Goal: Find specific page/section: Find specific page/section

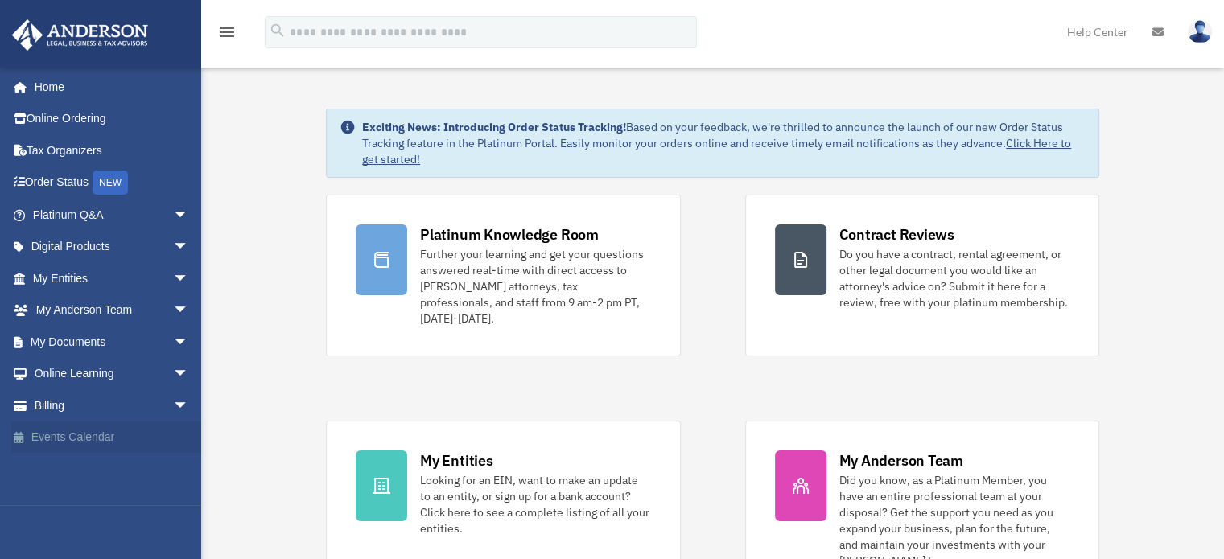
click at [65, 440] on link "Events Calendar" at bounding box center [112, 438] width 202 height 32
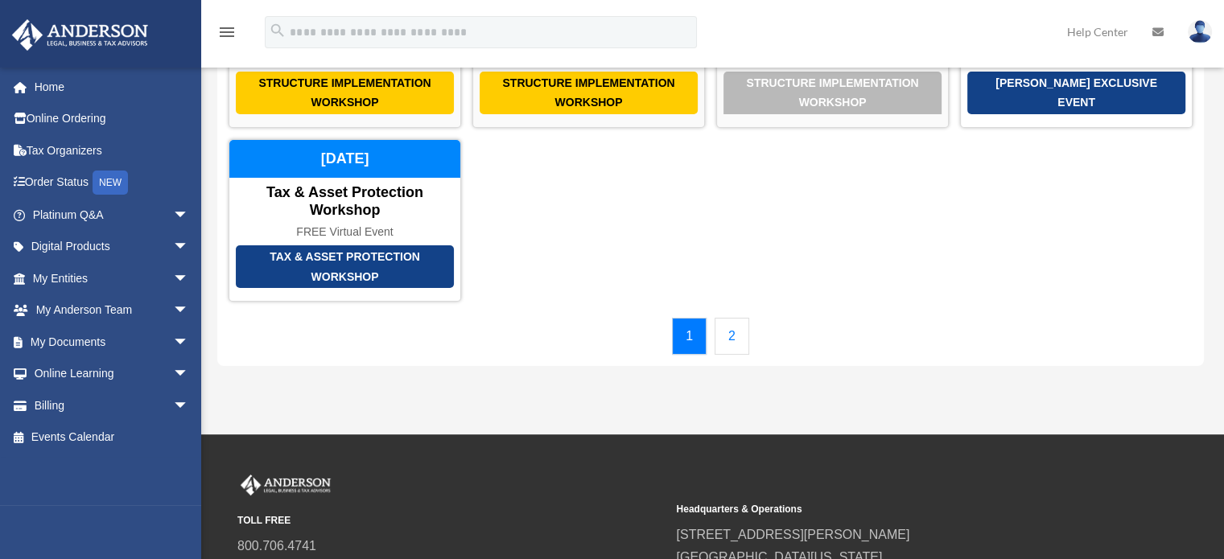
scroll to position [219, 0]
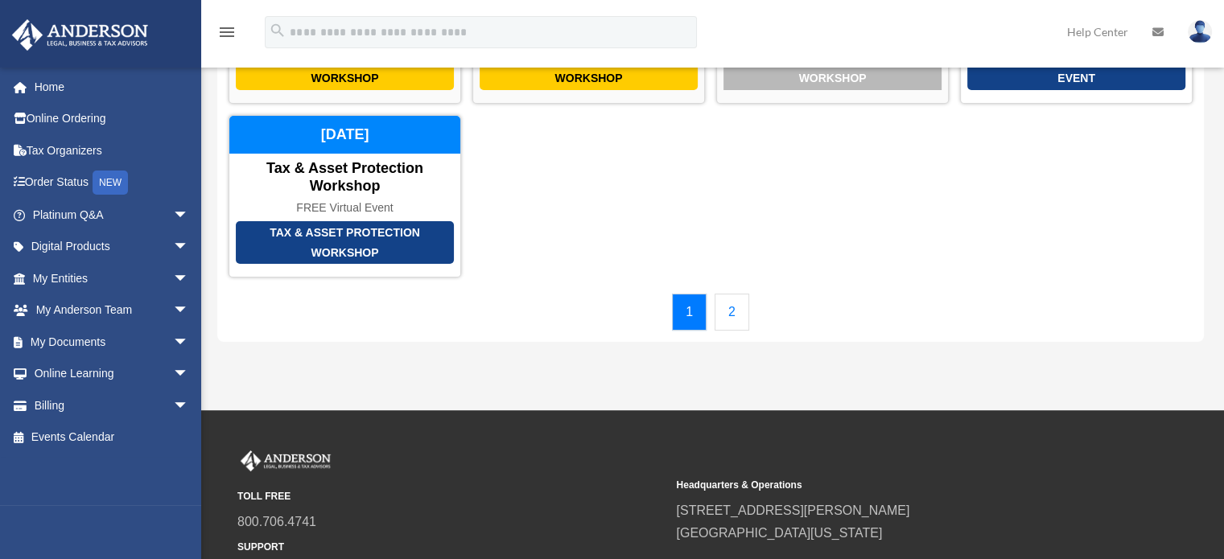
click at [734, 294] on link "2" at bounding box center [732, 312] width 35 height 37
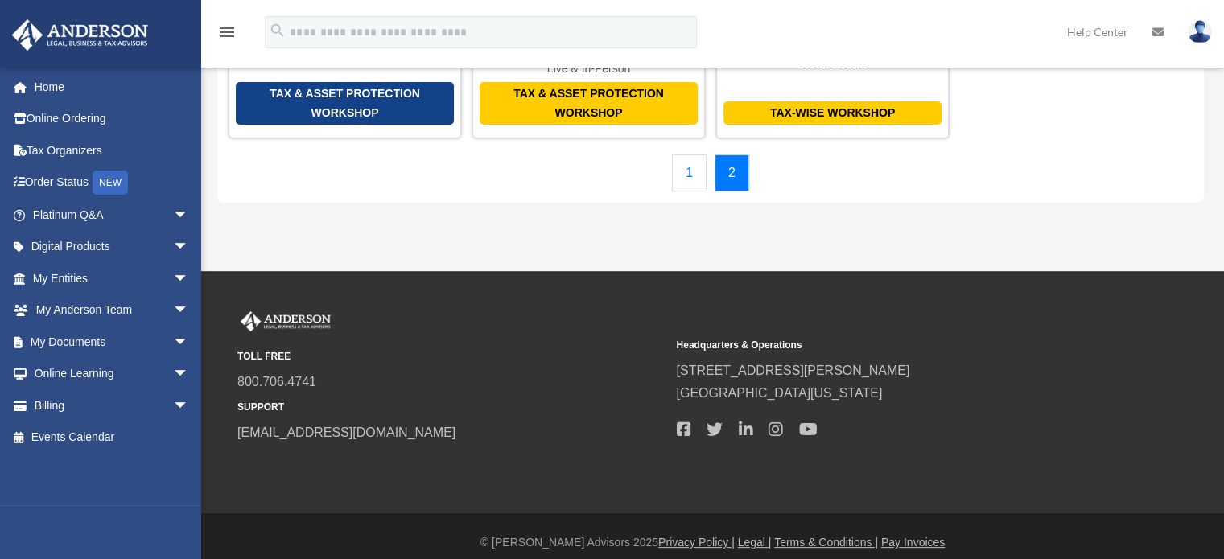
scroll to position [196, 0]
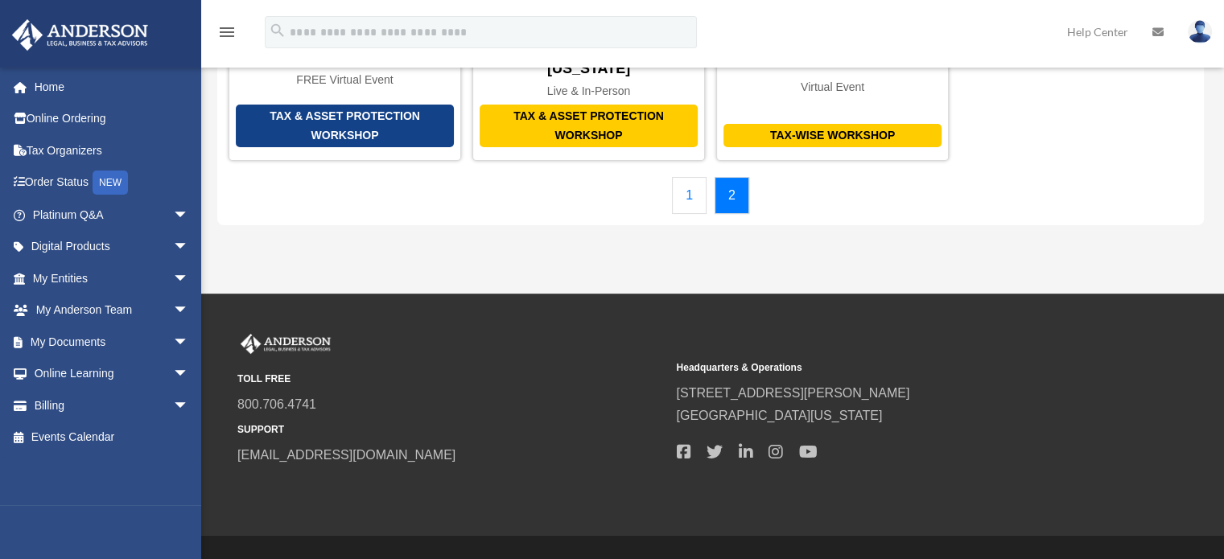
drag, startPoint x: 1223, startPoint y: 302, endPoint x: 1211, endPoint y: 136, distance: 166.2
click at [1211, 136] on div "menu search Site Menu add paul.hartpd@gmail.com My Profile Reset Password Logou…" at bounding box center [612, 200] width 1224 height 792
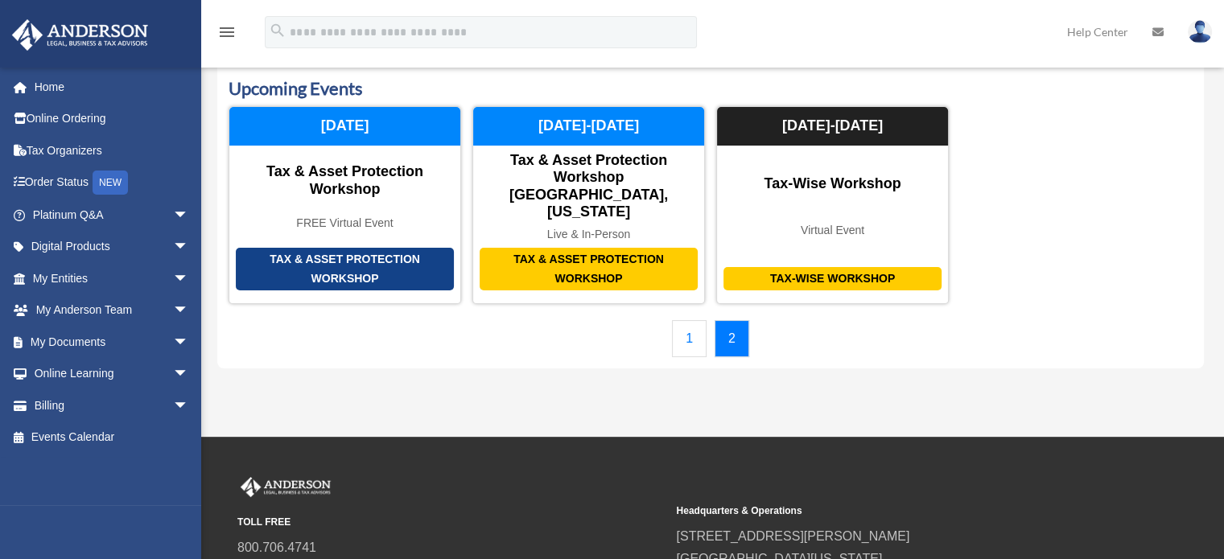
scroll to position [64, 0]
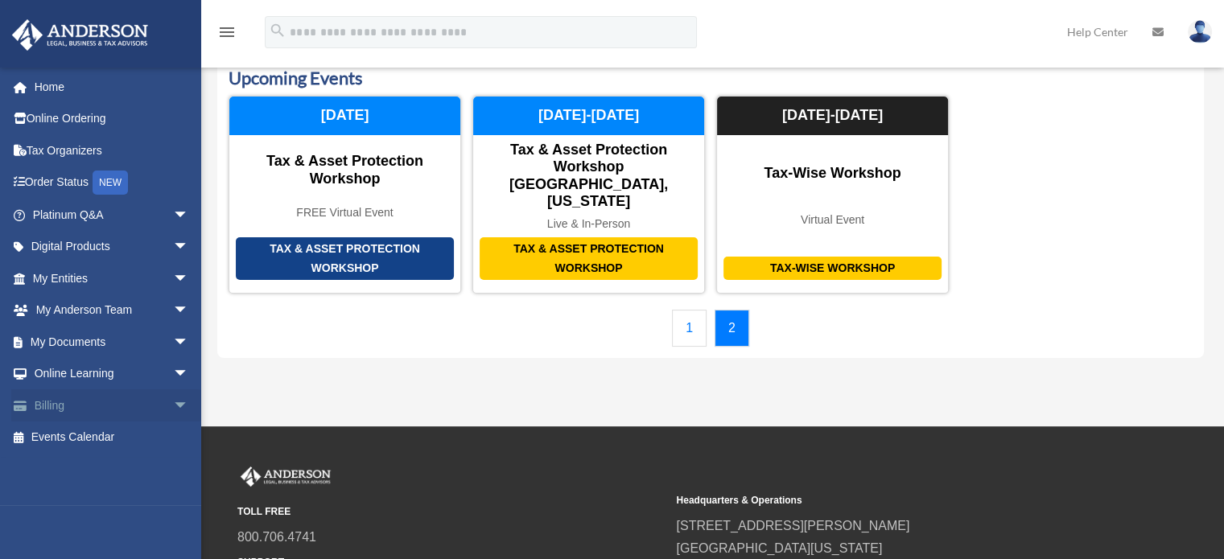
click at [173, 404] on span "arrow_drop_down" at bounding box center [189, 405] width 32 height 33
click at [173, 404] on span "arrow_drop_up" at bounding box center [189, 405] width 32 height 33
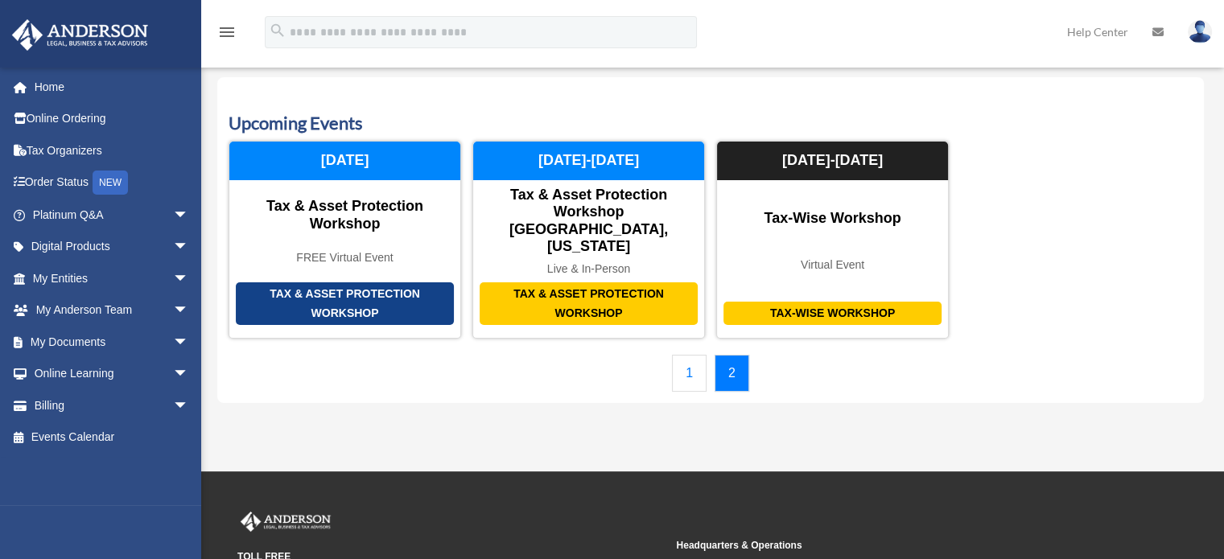
scroll to position [0, 0]
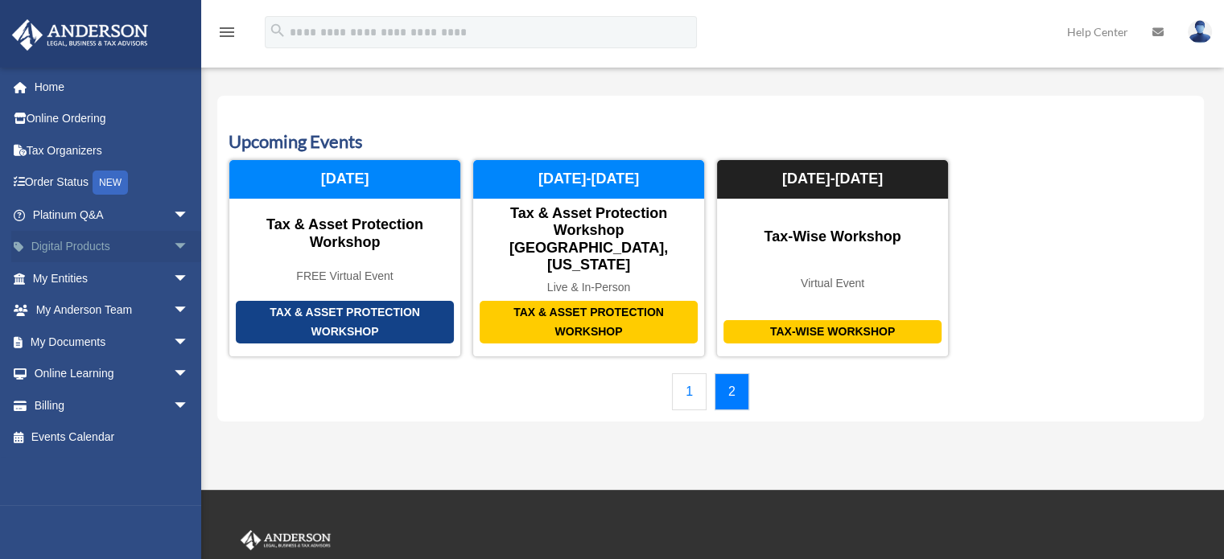
click at [77, 244] on link "Digital Products arrow_drop_down" at bounding box center [112, 247] width 202 height 32
click at [173, 246] on span "arrow_drop_down" at bounding box center [189, 247] width 32 height 33
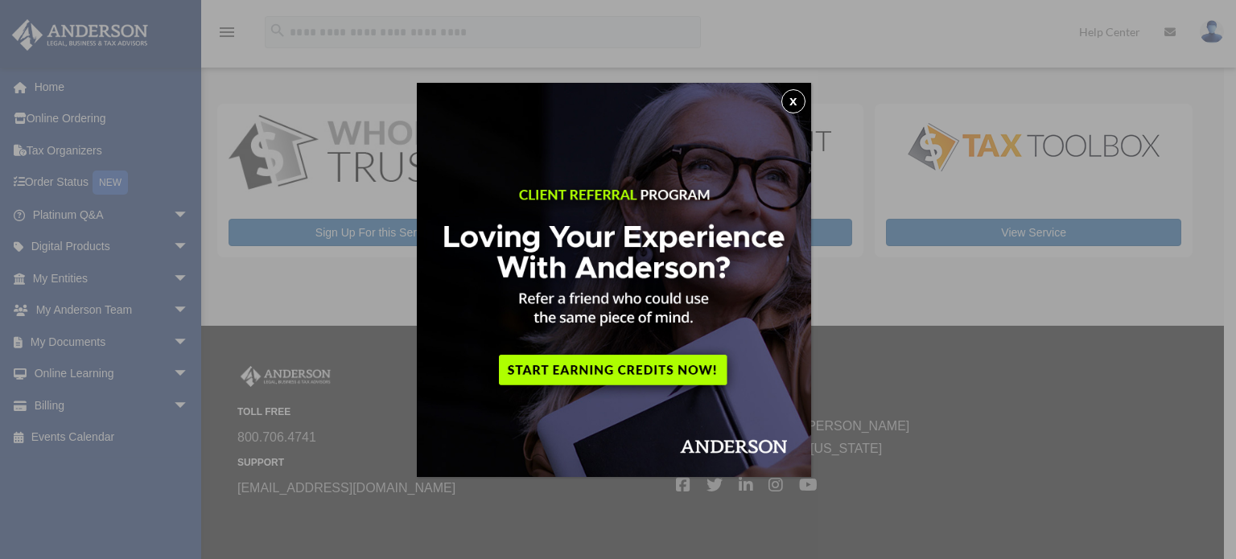
click at [795, 105] on button "x" at bounding box center [793, 101] width 24 height 24
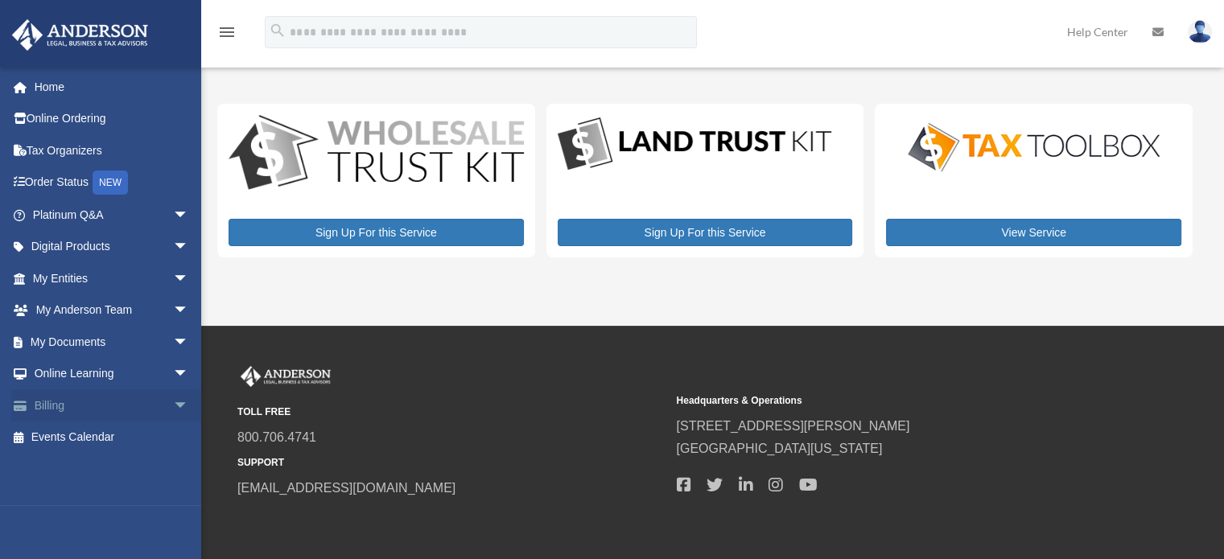
click at [49, 402] on link "Billing arrow_drop_down" at bounding box center [112, 405] width 202 height 32
click at [173, 402] on span "arrow_drop_down" at bounding box center [189, 405] width 32 height 33
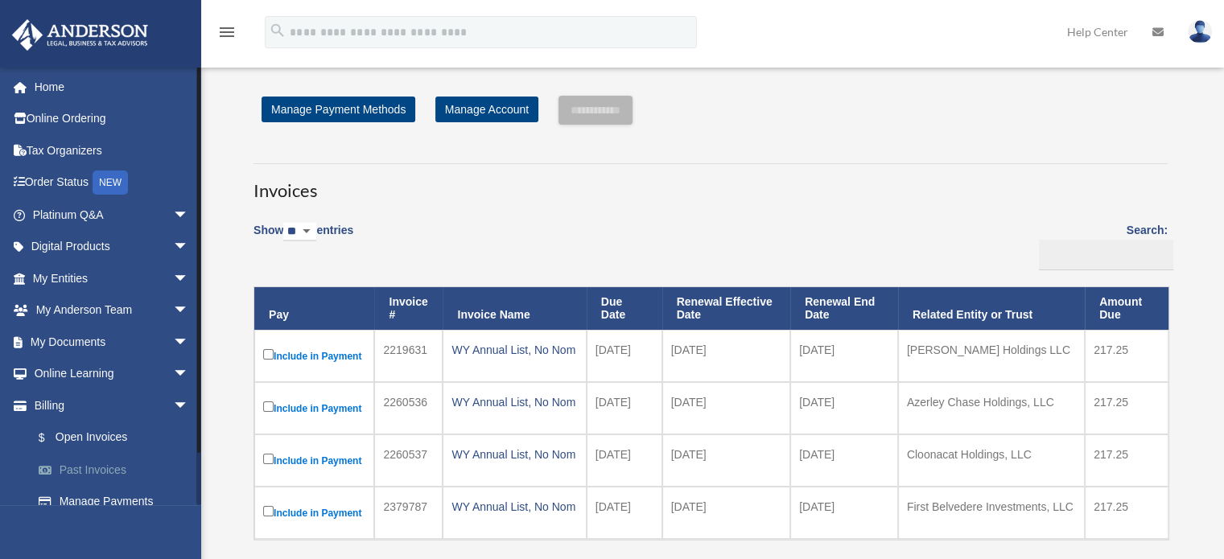
click at [103, 468] on link "Past Invoices" at bounding box center [118, 470] width 191 height 32
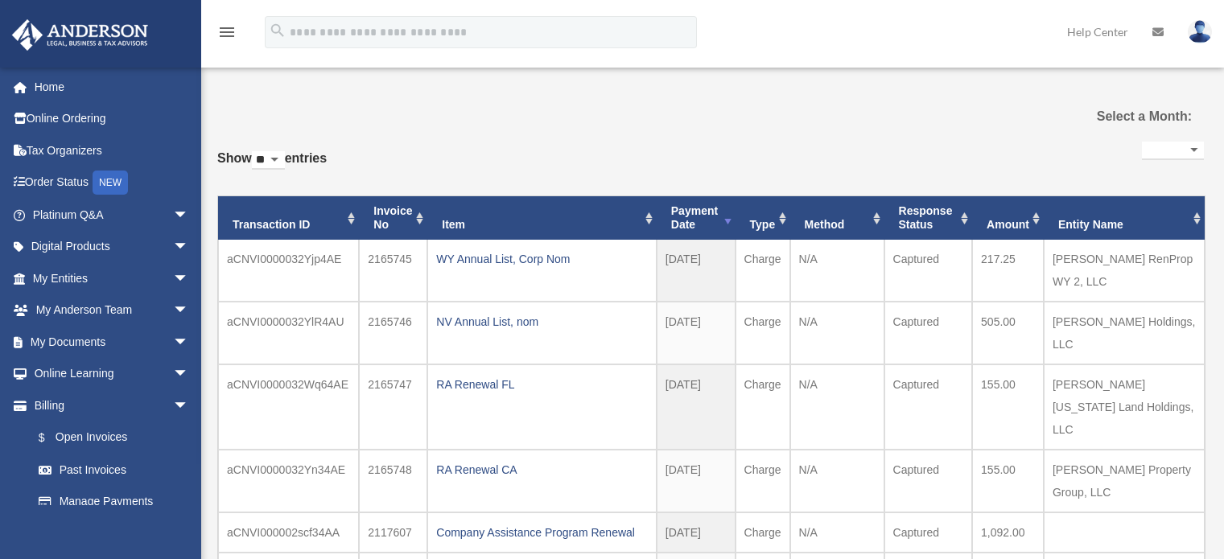
select select
click at [68, 117] on link "Online Ordering" at bounding box center [112, 119] width 202 height 32
